Goal: Check status: Check status

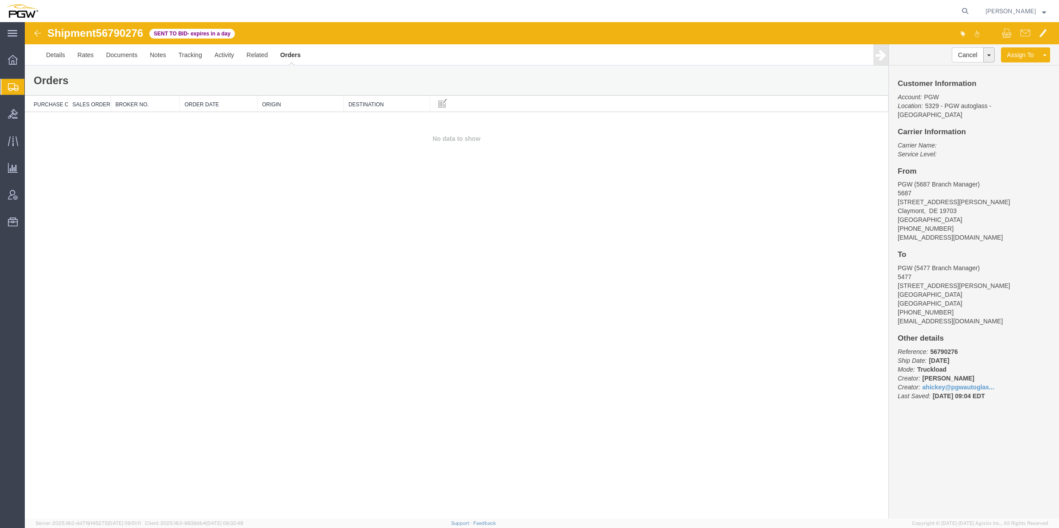
click at [834, 3] on agx-global-search at bounding box center [830, 11] width 283 height 22
click at [829, 4] on agx-global-search at bounding box center [830, 11] width 283 height 22
click at [825, 12] on agx-global-search at bounding box center [830, 11] width 283 height 22
click at [958, 14] on icon at bounding box center [964, 11] width 12 height 12
click at [872, 7] on input "search" at bounding box center [823, 10] width 269 height 21
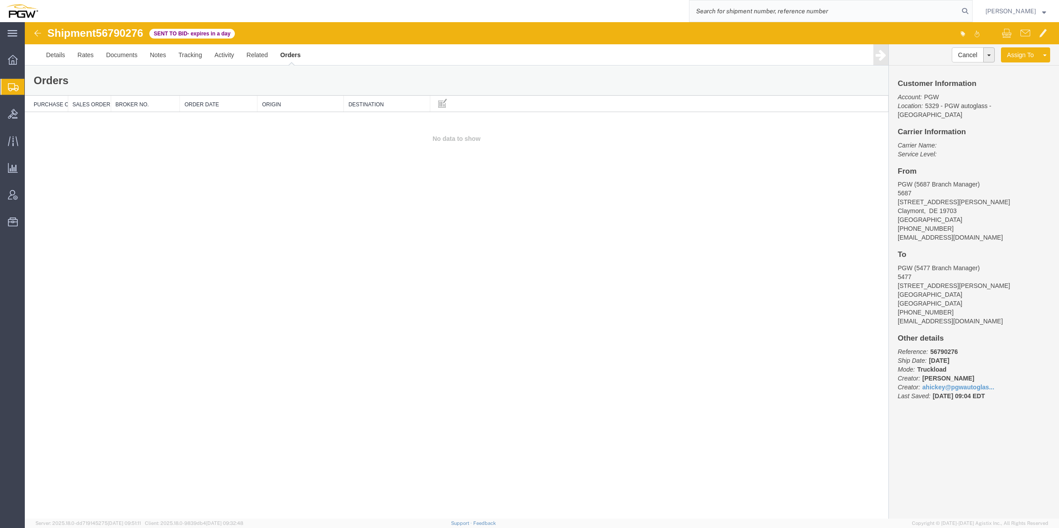
paste input "56765381"
type input "56765381"
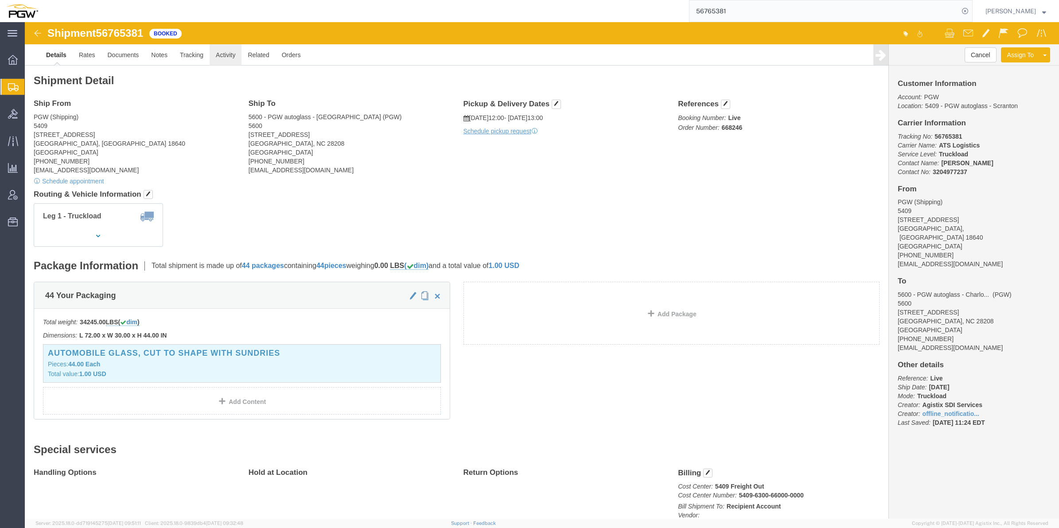
click link "Activity"
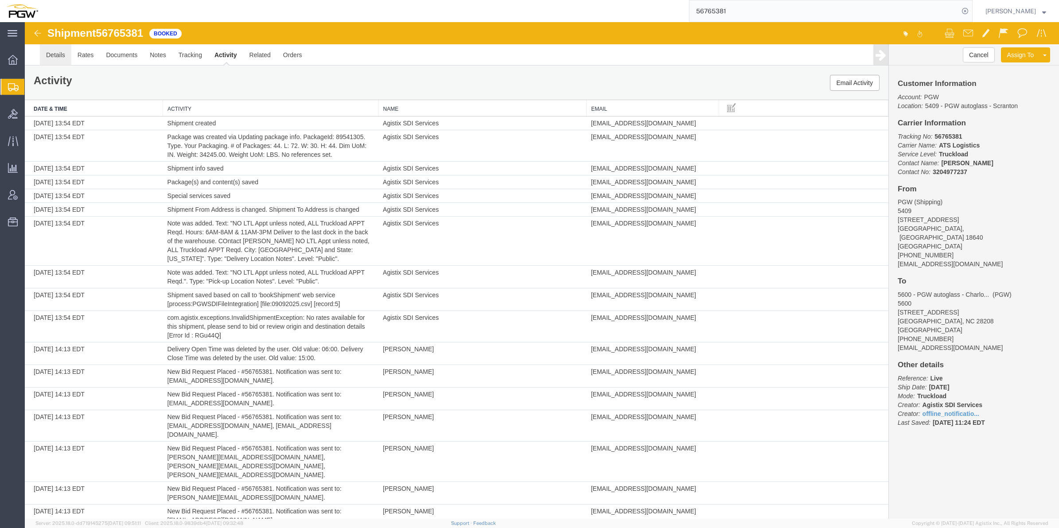
click at [58, 54] on link "Details" at bounding box center [55, 54] width 31 height 21
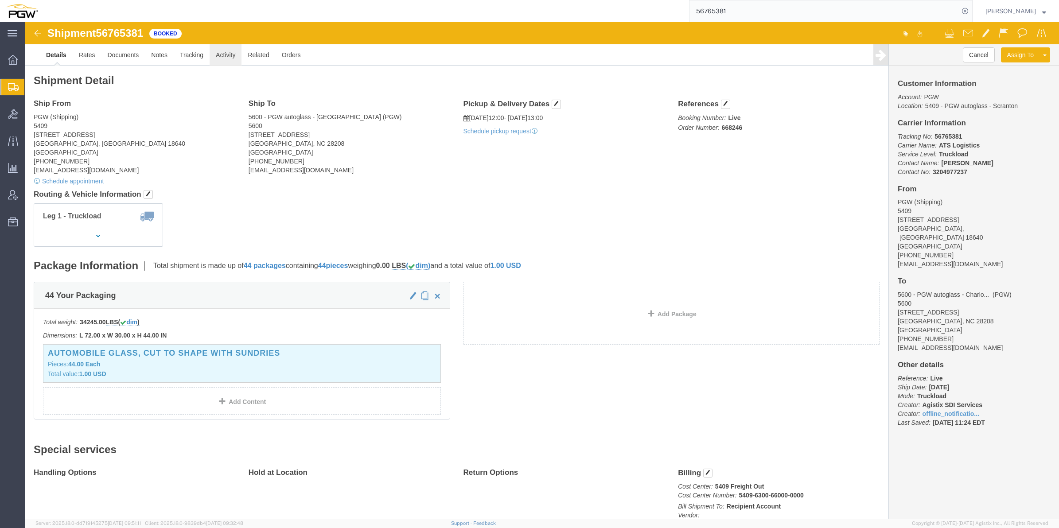
click link "Activity"
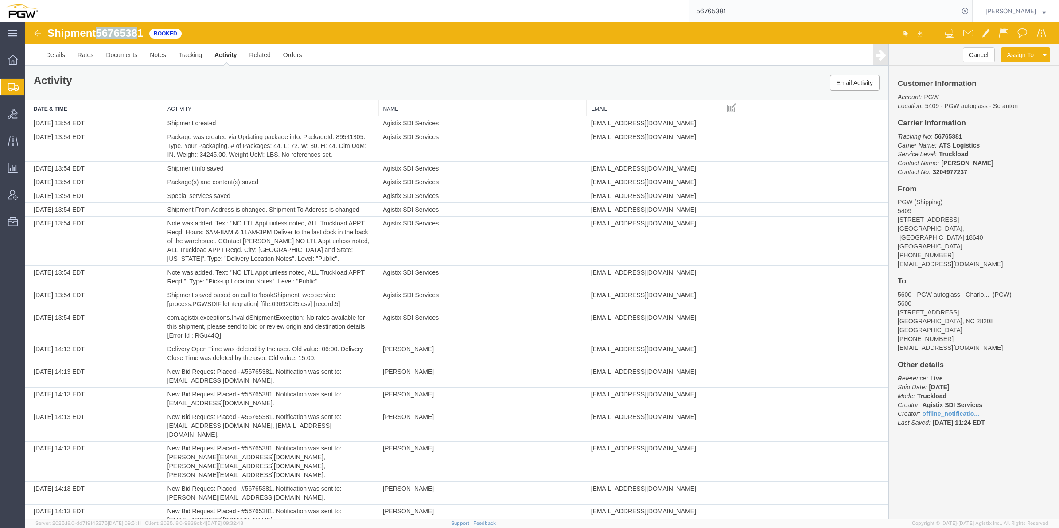
drag, startPoint x: 143, startPoint y: 31, endPoint x: 101, endPoint y: 30, distance: 41.7
click at [101, 30] on span "56765381" at bounding box center [119, 33] width 47 height 12
copy span "5676538"
click at [151, 31] on div "Shipment 56765381 107 of 107 Booked" at bounding box center [284, 35] width 516 height 17
drag, startPoint x: 144, startPoint y: 32, endPoint x: 101, endPoint y: 31, distance: 43.9
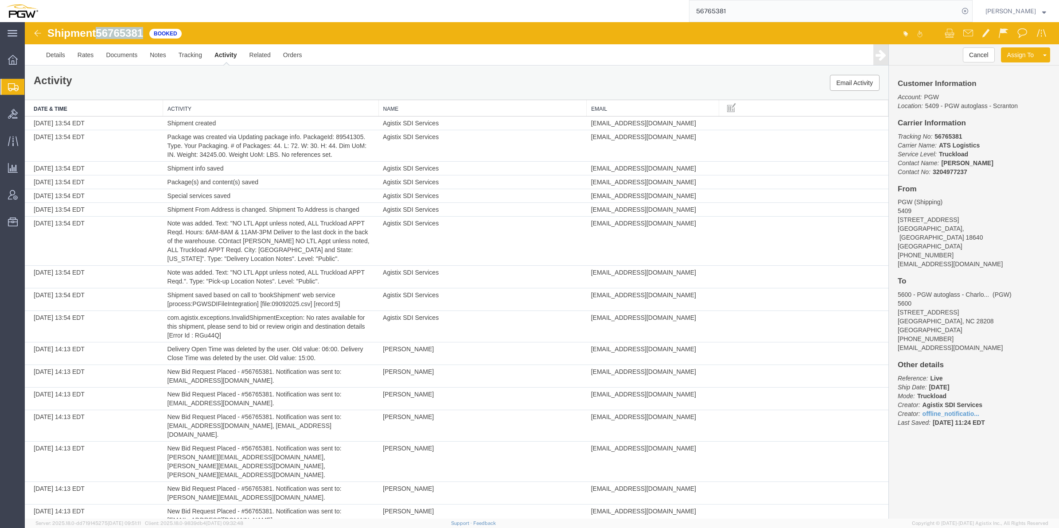
click at [101, 31] on span "56765381" at bounding box center [119, 33] width 47 height 12
copy span "56765381"
